Goal: Find specific page/section: Find specific page/section

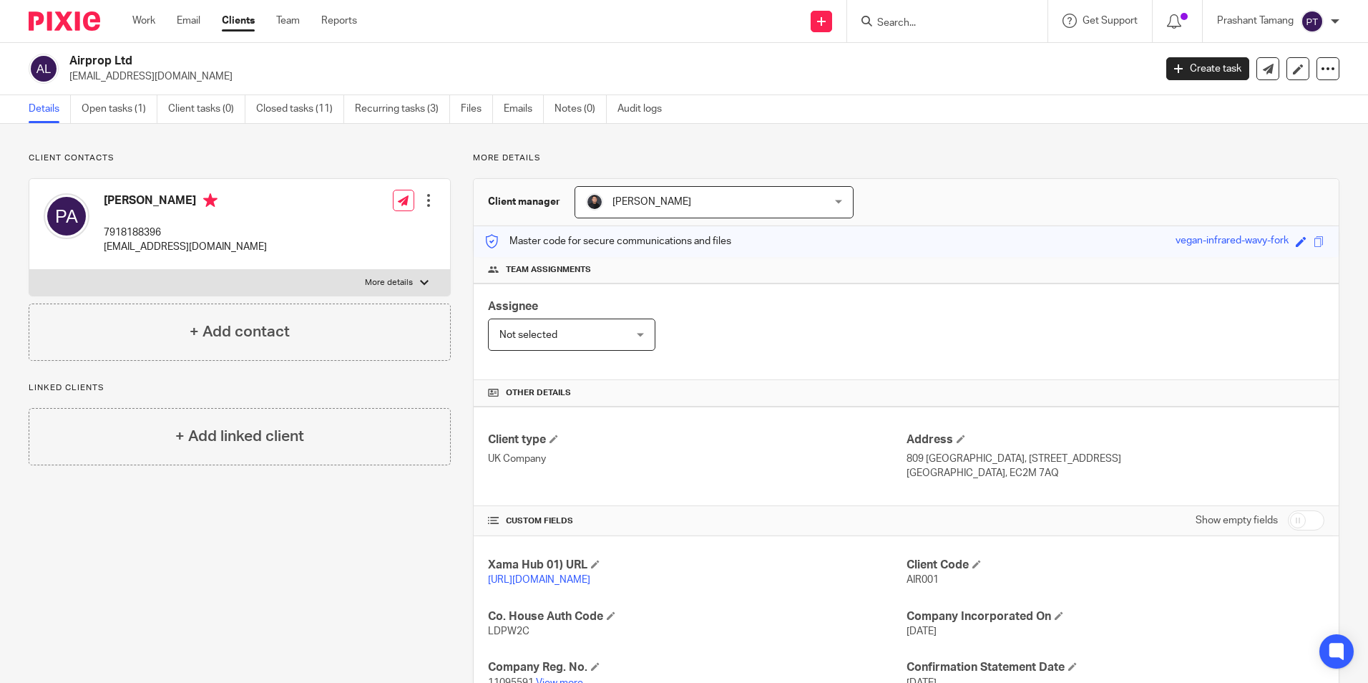
click at [70, 7] on div at bounding box center [59, 21] width 118 height 42
click at [74, 25] on img at bounding box center [65, 20] width 72 height 19
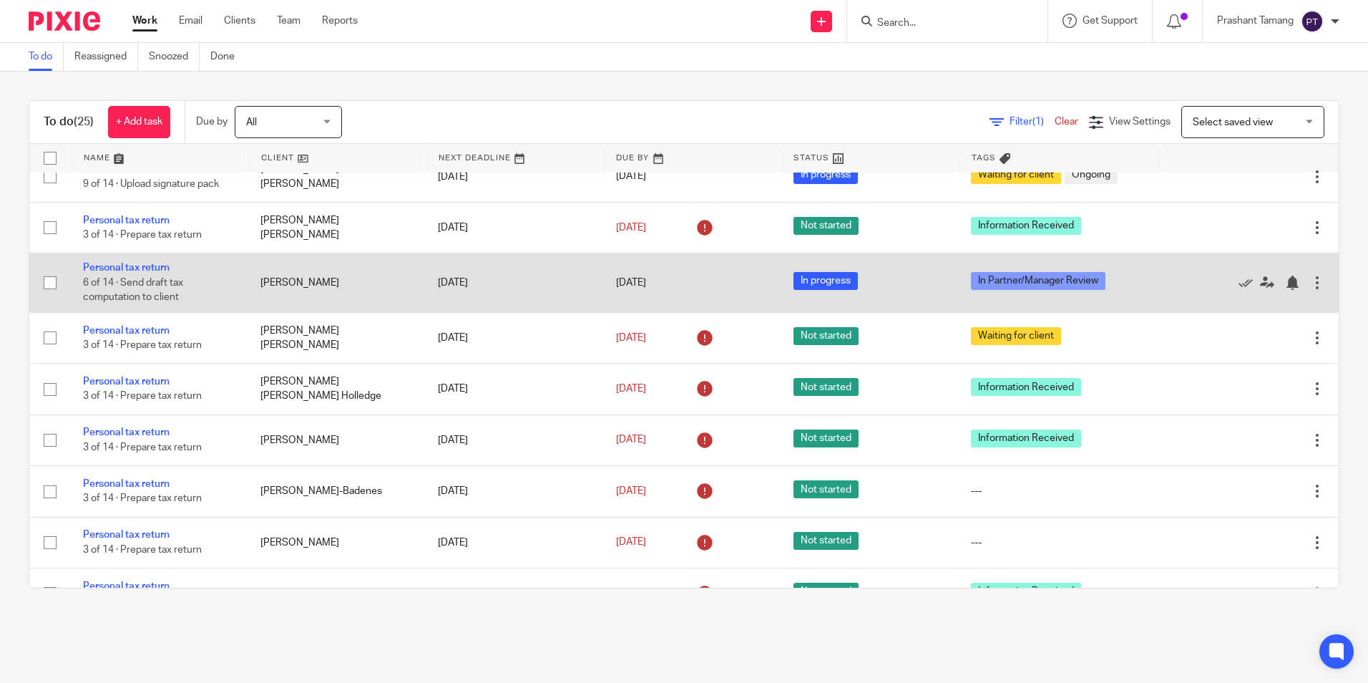
scroll to position [650, 0]
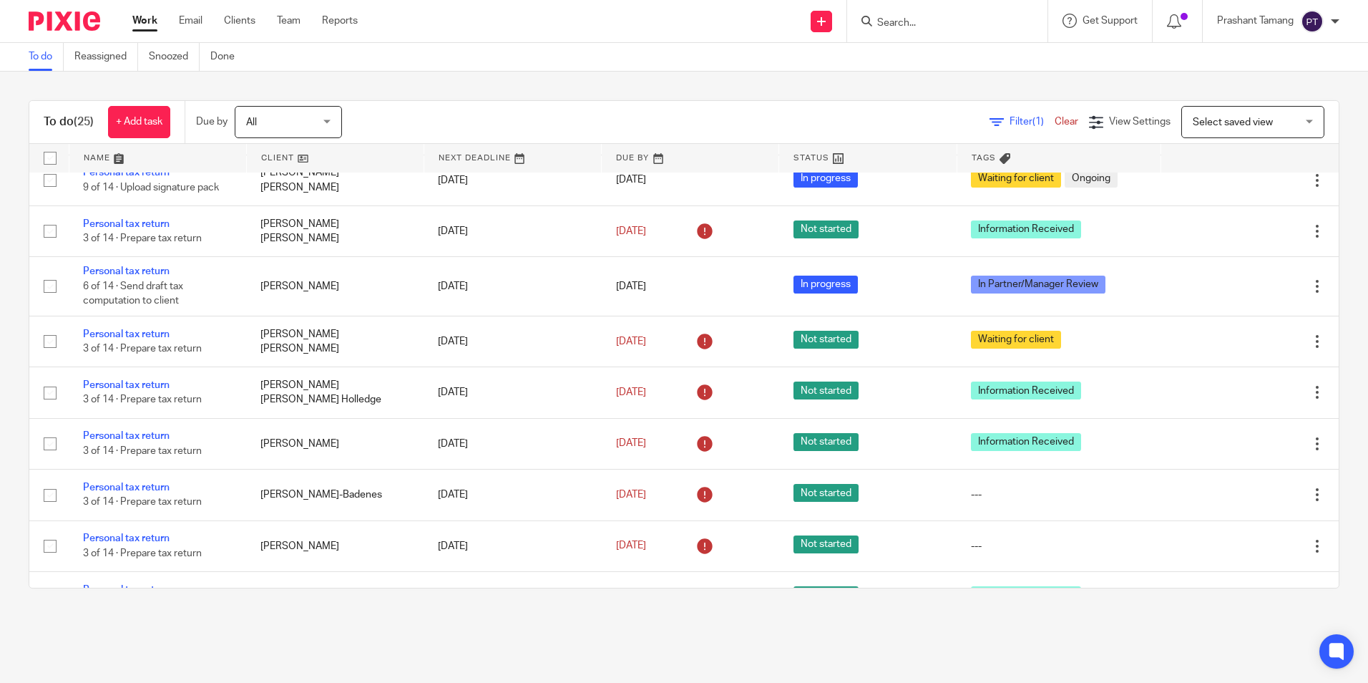
click at [876, 19] on input "Search" at bounding box center [940, 23] width 129 height 13
type input "HSTL"
click button "submit" at bounding box center [0, 0] width 0 height 0
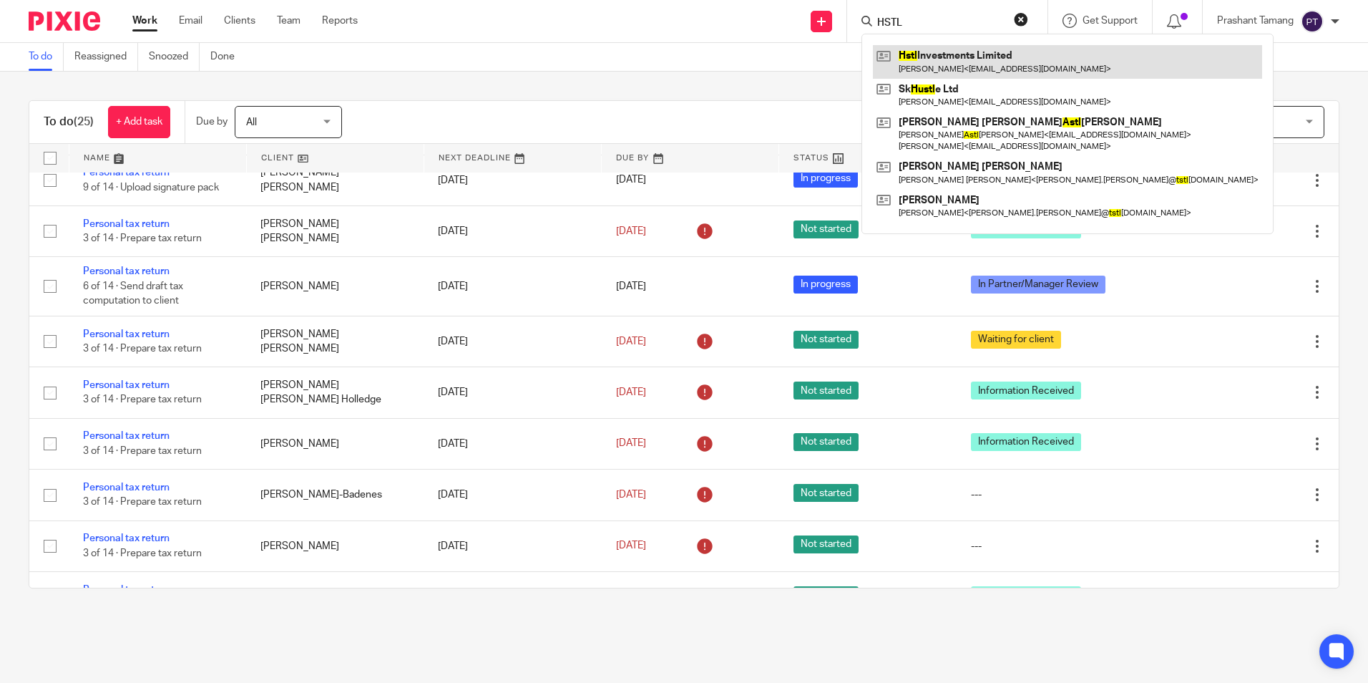
click at [1022, 66] on link at bounding box center [1067, 61] width 389 height 33
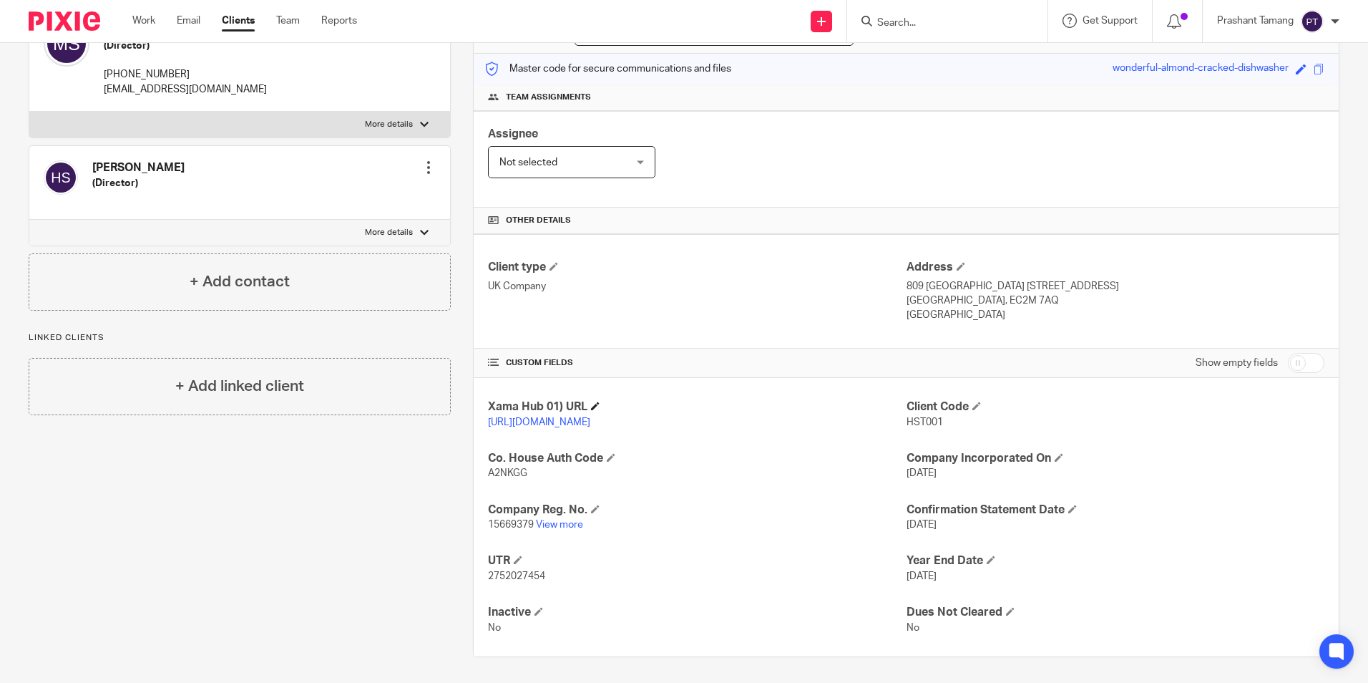
scroll to position [175, 0]
click at [553, 522] on link "View more" at bounding box center [559, 522] width 47 height 10
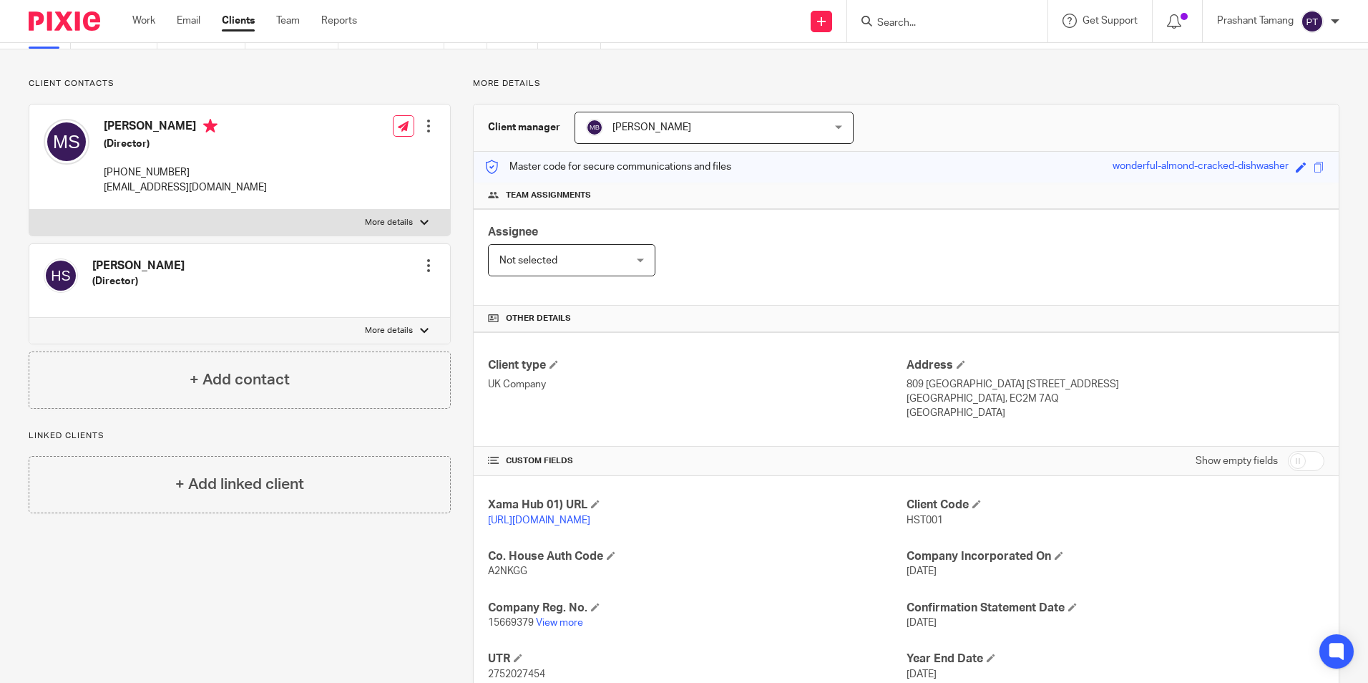
scroll to position [0, 0]
